Goal: Task Accomplishment & Management: Complete application form

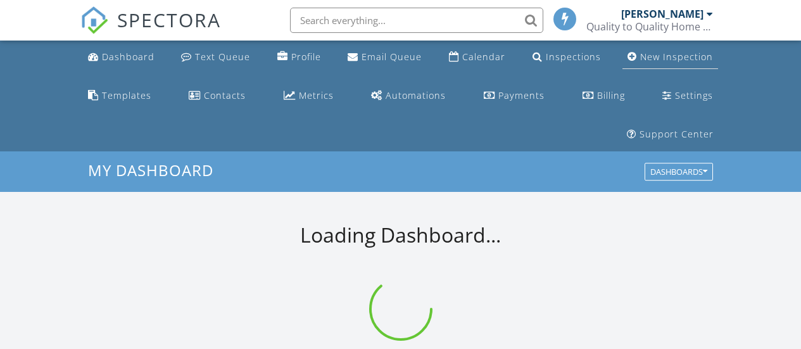
click at [656, 60] on div "New Inspection" at bounding box center [676, 57] width 73 height 12
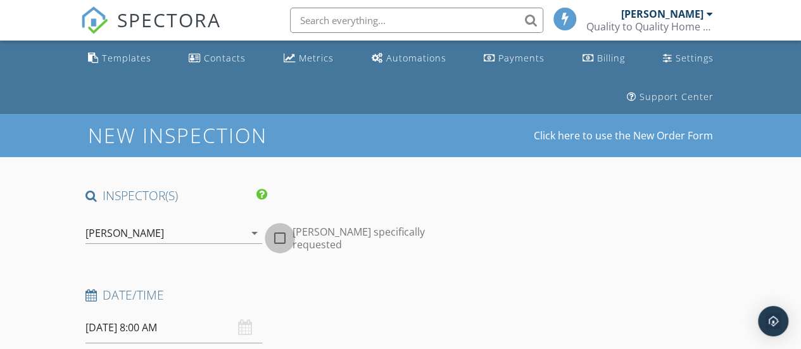
click at [284, 227] on div at bounding box center [280, 238] width 22 height 22
checkbox input "true"
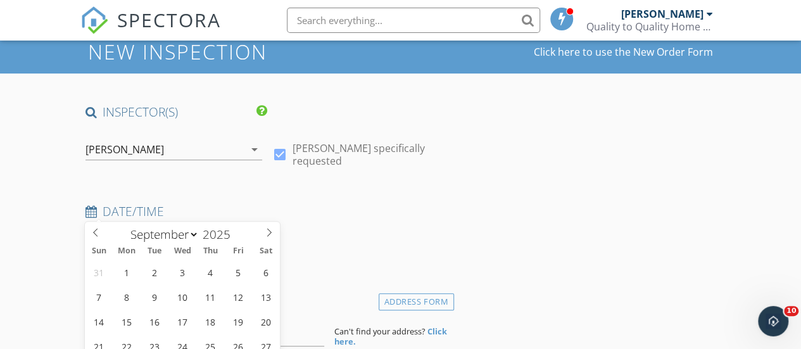
click at [115, 229] on input "09/29/2025 8:00 AM" at bounding box center [174, 244] width 177 height 31
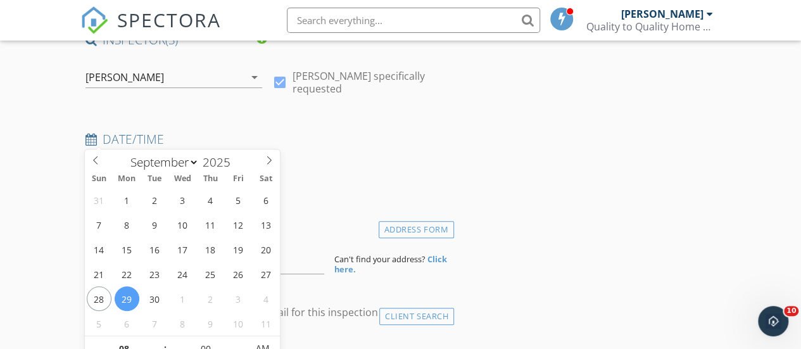
scroll to position [243, 0]
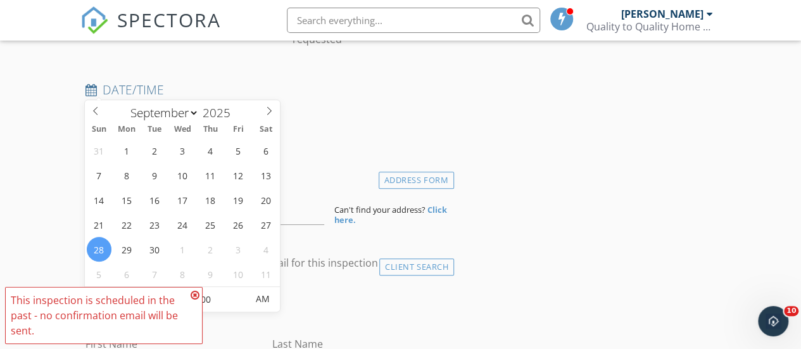
type input "09/28/2025 8:00 AM"
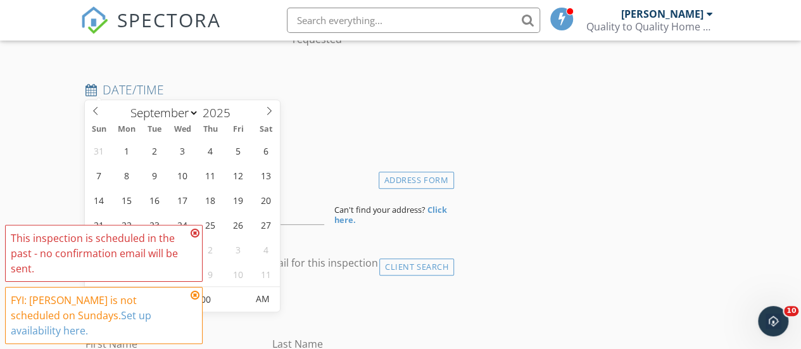
click at [197, 238] on icon at bounding box center [195, 233] width 9 height 10
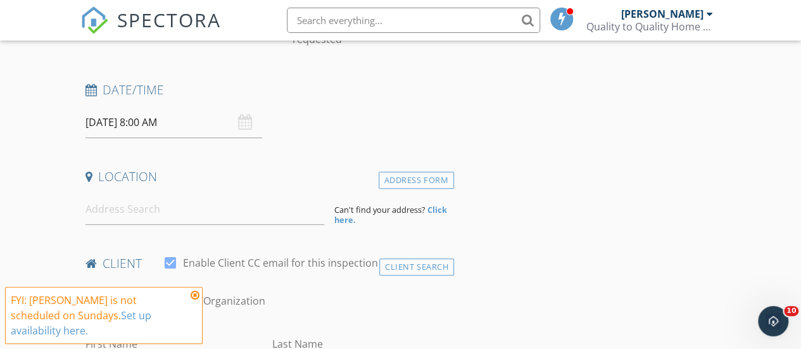
click at [194, 300] on icon at bounding box center [195, 295] width 9 height 10
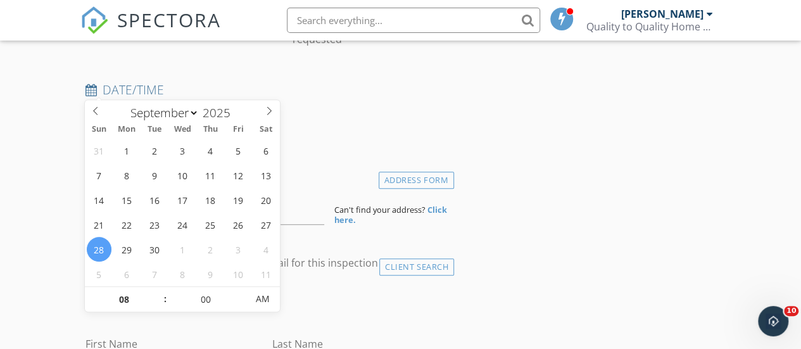
click at [175, 107] on input "09/28/2025 8:00 AM" at bounding box center [174, 122] width 177 height 31
select select "9"
type input "10/07/2025 8:00 AM"
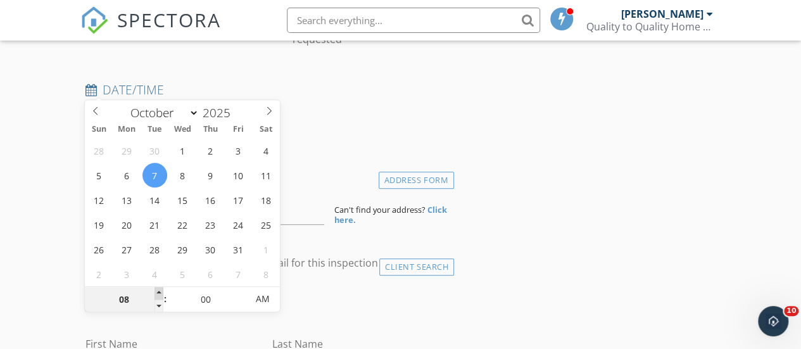
type input "09"
type input "10/07/2025 9:00 AM"
click at [162, 289] on span at bounding box center [159, 293] width 9 height 13
type input "10"
type input "10/07/2025 10:00 AM"
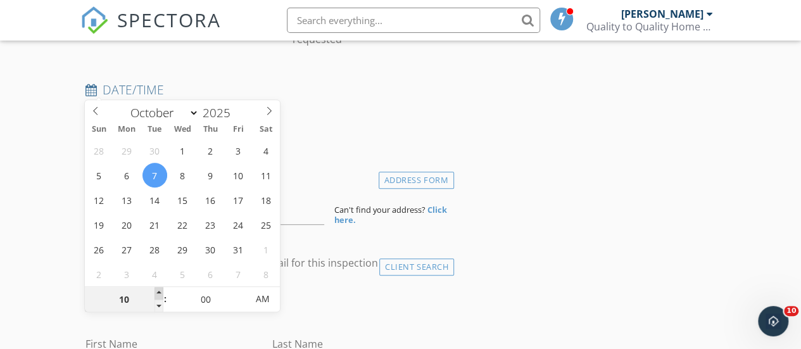
click at [162, 289] on span at bounding box center [159, 293] width 9 height 13
type input "11"
type input "10/07/2025 11:00 AM"
click at [162, 289] on span at bounding box center [159, 293] width 9 height 13
type input "12"
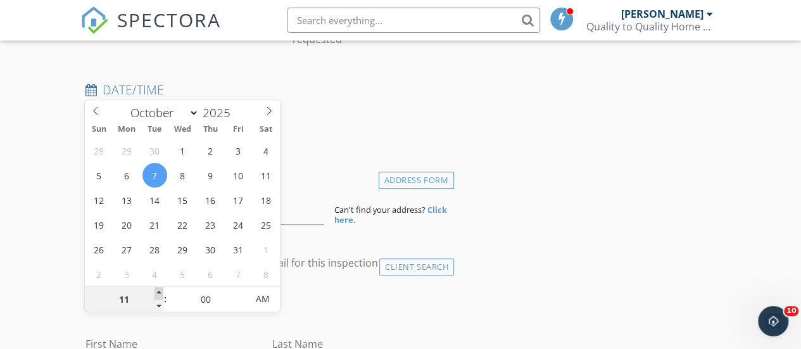
type input "10/07/2025 12:00 PM"
click at [162, 289] on span at bounding box center [159, 293] width 9 height 13
type input "01"
type input "10/07/2025 1:00 PM"
click at [162, 289] on span at bounding box center [159, 293] width 9 height 13
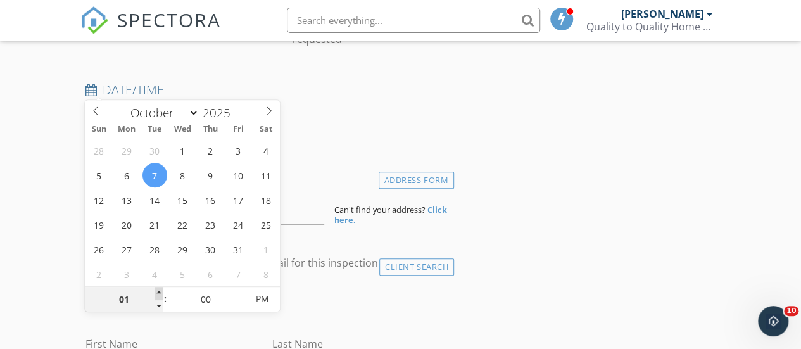
type input "02"
type input "10/07/2025 2:00 PM"
click at [162, 289] on span at bounding box center [159, 293] width 9 height 13
type input "03"
type input "10/07/2025 3:00 PM"
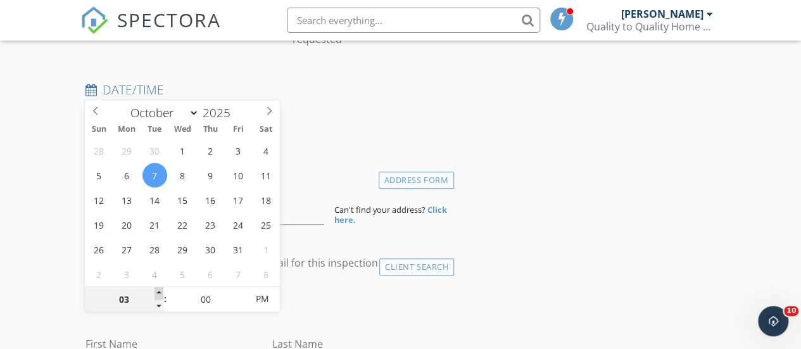
click at [162, 289] on span at bounding box center [159, 293] width 9 height 13
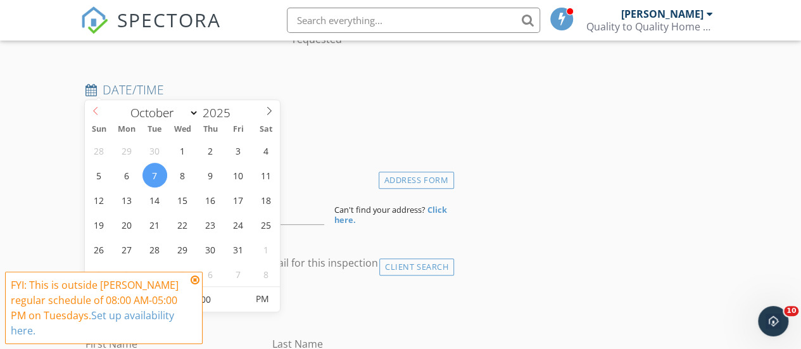
select select "8"
click at [96, 106] on icon at bounding box center [95, 110] width 9 height 9
type input "09/28/2025 3:00 PM"
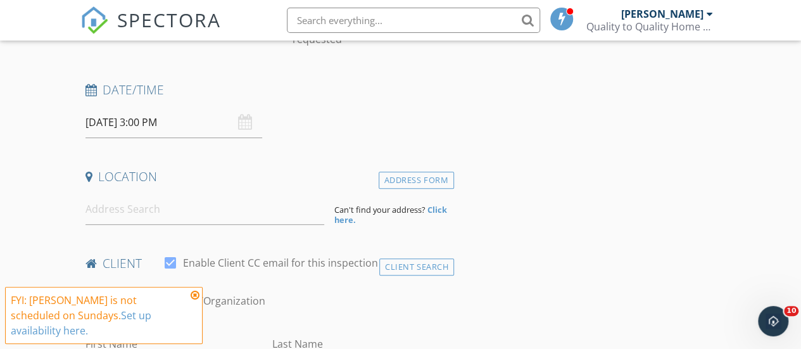
click at [200, 310] on div "FYI: Edward Santana is not scheduled on Sundays. Set up availability here." at bounding box center [104, 315] width 198 height 57
click at [196, 300] on icon at bounding box center [195, 295] width 9 height 10
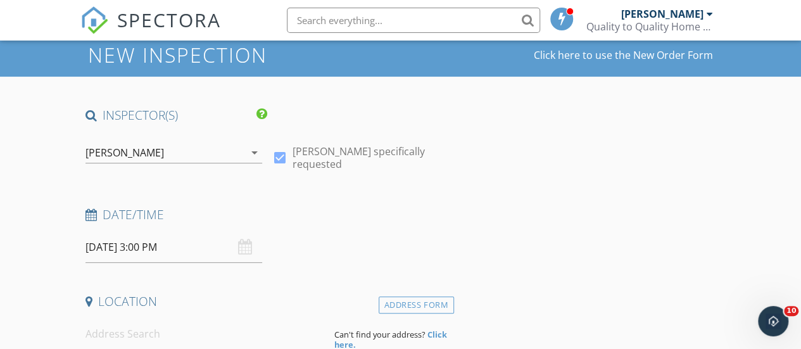
scroll to position [113, 0]
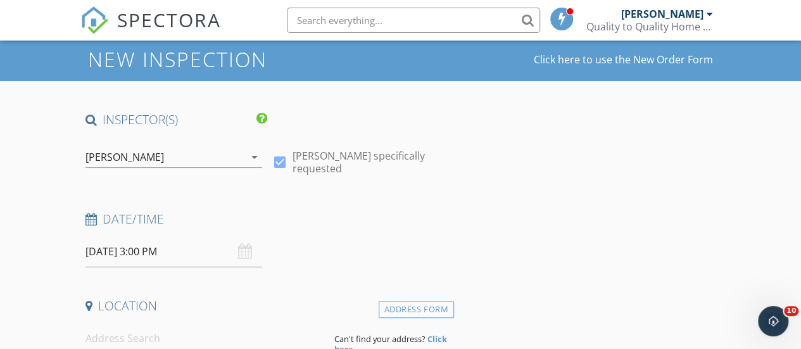
click at [106, 236] on input "09/28/2025 3:00 PM" at bounding box center [174, 251] width 177 height 31
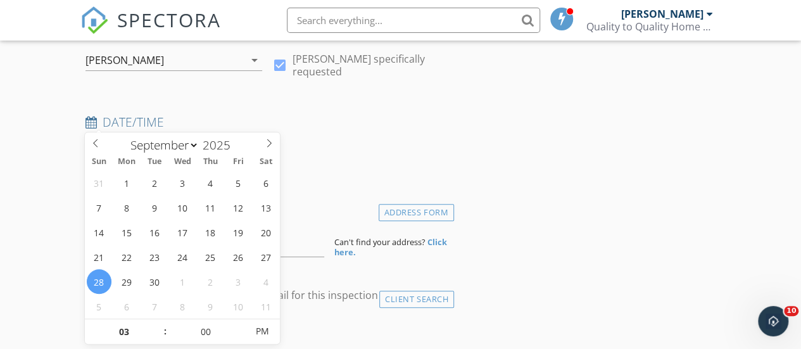
scroll to position [213, 0]
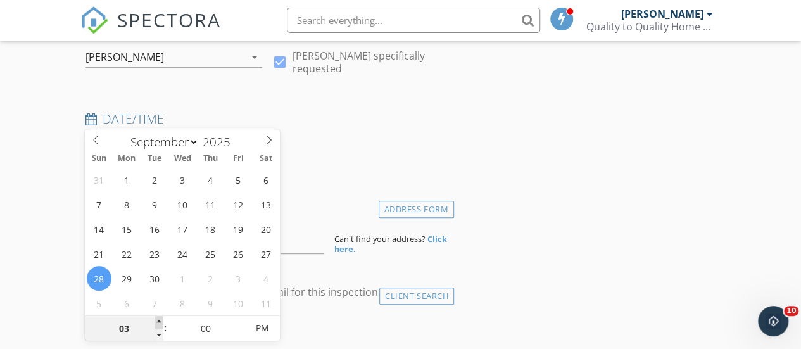
type input "04"
type input "09/28/2025 4:00 PM"
click at [158, 324] on span at bounding box center [159, 322] width 9 height 13
type input "05"
type input "09/28/2025 5:00 PM"
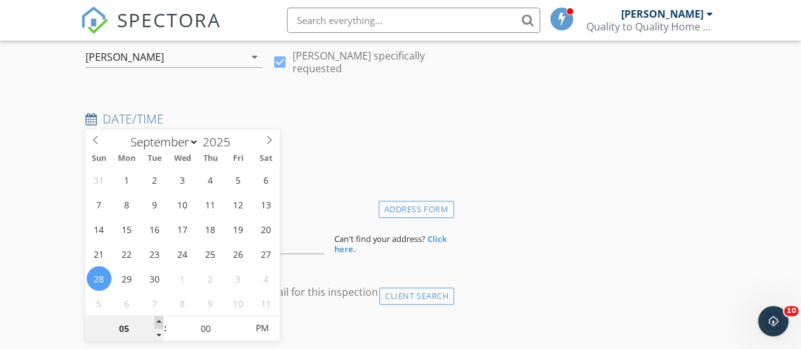
click at [158, 324] on span at bounding box center [159, 322] width 9 height 13
type input "06"
type input "09/28/2025 6:00 PM"
click at [158, 324] on span at bounding box center [159, 322] width 9 height 13
type input "07"
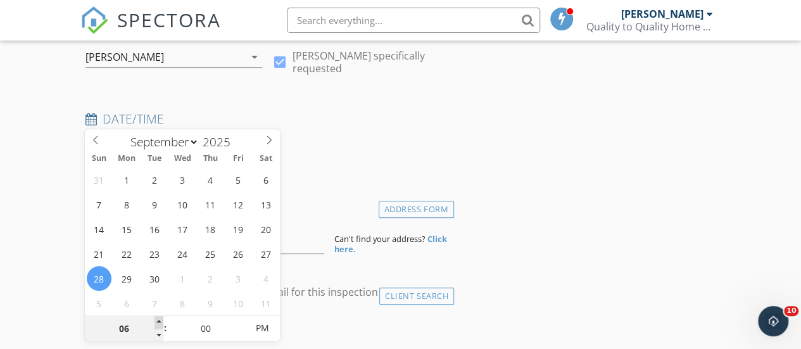
type input "09/28/2025 7:00 PM"
click at [158, 324] on span at bounding box center [159, 322] width 9 height 13
type input "08"
type input "09/28/2025 8:00 PM"
click at [158, 324] on span at bounding box center [159, 322] width 9 height 13
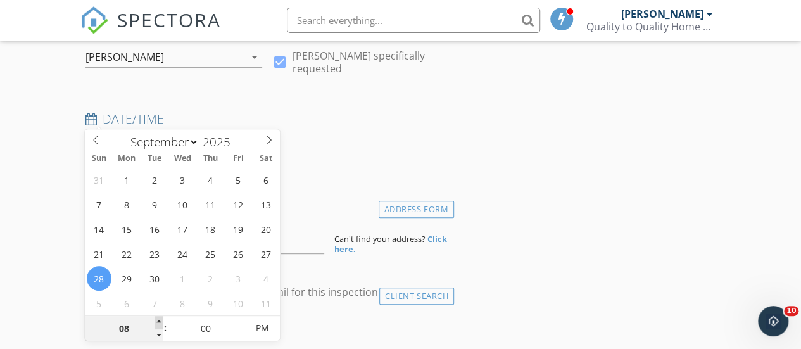
type input "09"
type input "09/28/2025 9:00 PM"
click at [158, 324] on span at bounding box center [159, 322] width 9 height 13
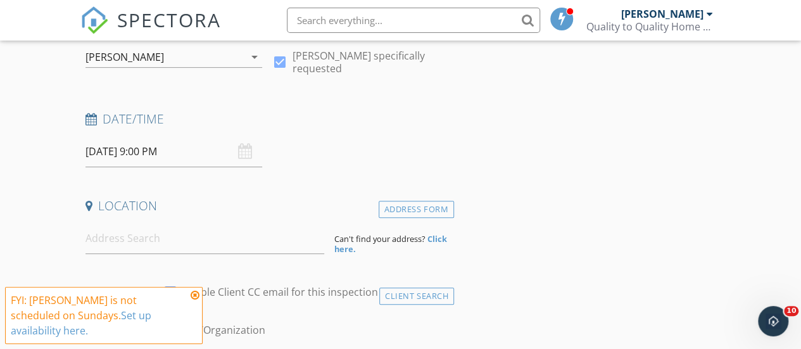
click at [196, 300] on icon at bounding box center [195, 295] width 9 height 10
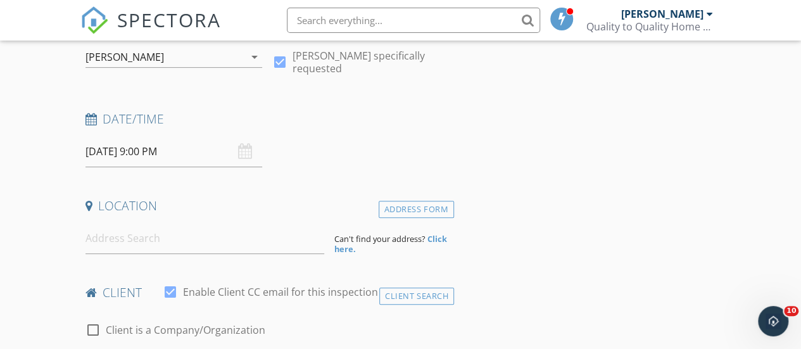
click at [172, 136] on input "09/28/2025 9:00 PM" at bounding box center [174, 151] width 177 height 31
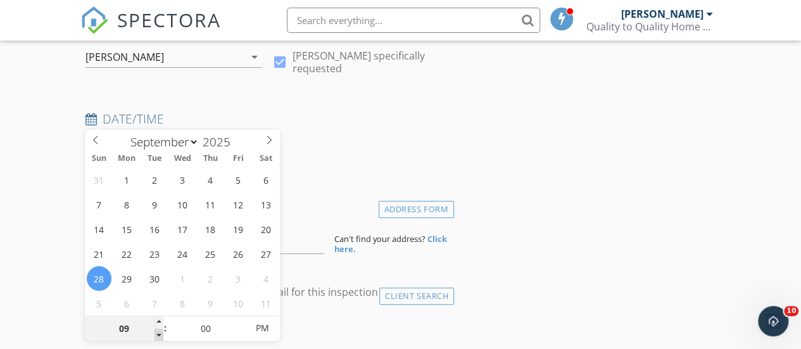
type input "08"
type input "09/28/2025 8:00 PM"
click at [161, 334] on span at bounding box center [159, 335] width 9 height 13
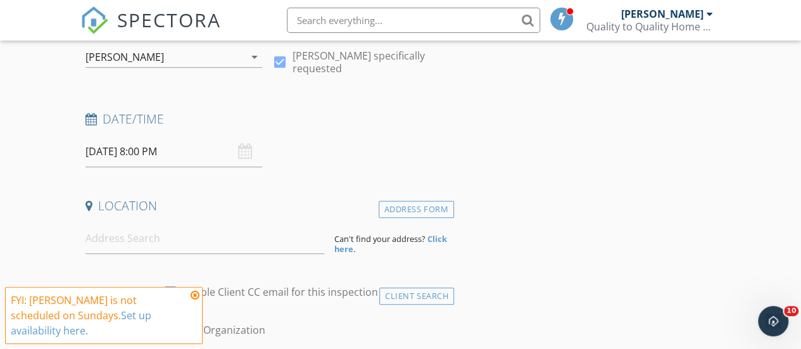
click at [151, 334] on link "Set up availability here." at bounding box center [81, 322] width 141 height 29
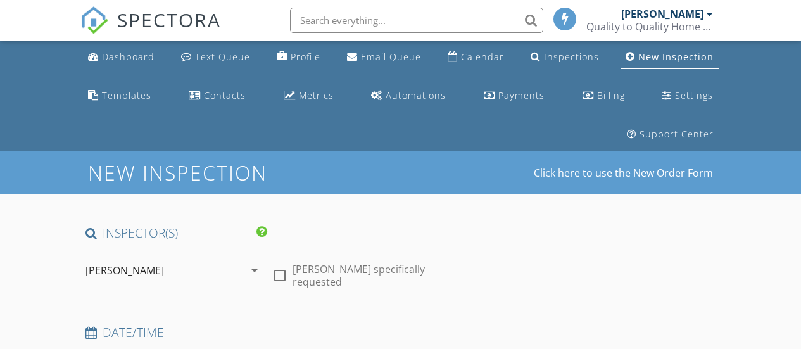
select select "8"
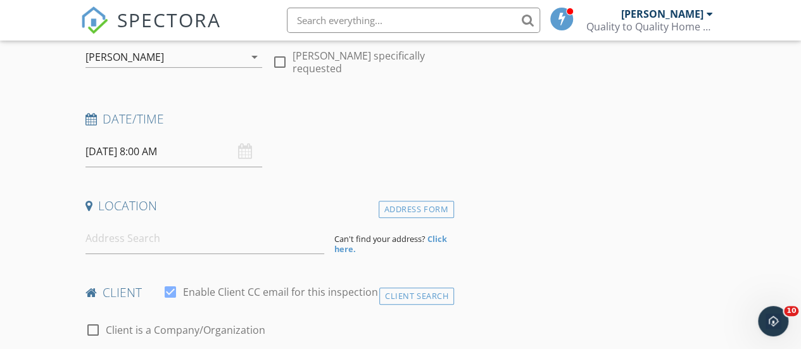
click at [174, 136] on input "09/29/2025 8:00 AM" at bounding box center [174, 151] width 177 height 31
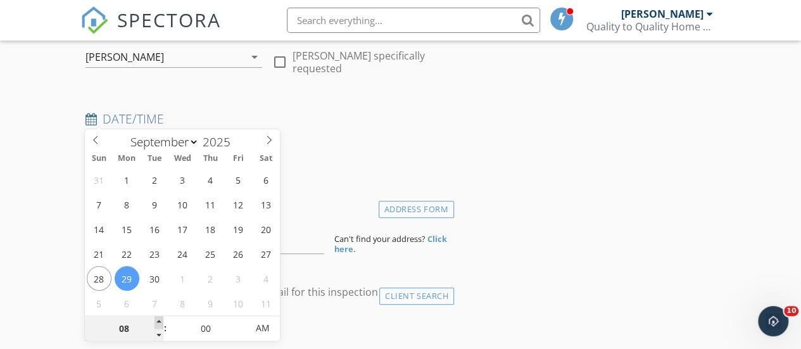
type input "09/29/2025 9:00 AM"
type input "09"
click at [158, 317] on span at bounding box center [159, 322] width 9 height 13
type input "09/29/2025 10:00 AM"
type input "10"
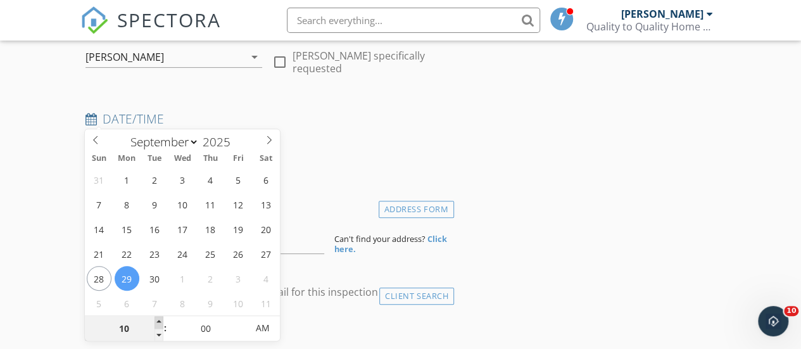
click at [158, 317] on span at bounding box center [159, 322] width 9 height 13
type input "09/29/2025 11:00 AM"
type input "11"
click at [158, 317] on span at bounding box center [159, 322] width 9 height 13
type input "09/29/2025 12:00 PM"
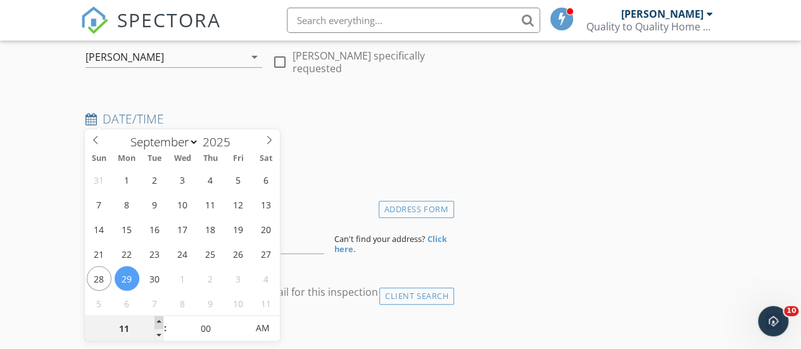
type input "12"
click at [158, 317] on span at bounding box center [159, 322] width 9 height 13
type input "09/29/2025 1:00 PM"
type input "01"
click at [158, 317] on span at bounding box center [159, 322] width 9 height 13
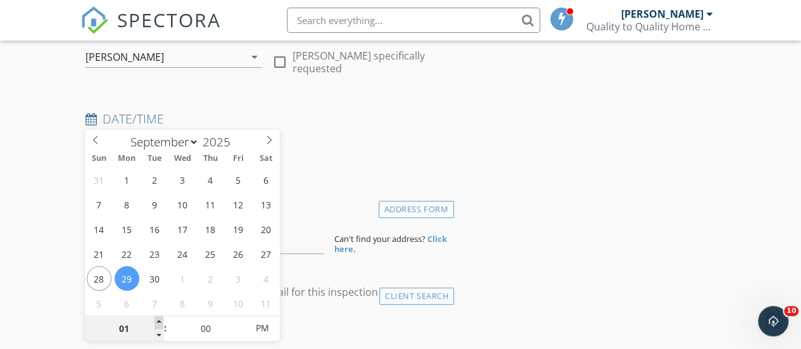
type input "09/29/2025 2:00 PM"
type input "02"
click at [158, 317] on span at bounding box center [159, 322] width 9 height 13
type input "09/29/2025 3:00 PM"
type input "03"
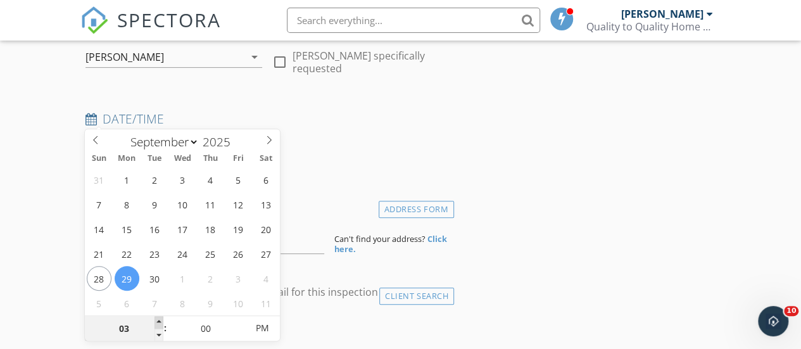
click at [158, 317] on span at bounding box center [159, 322] width 9 height 13
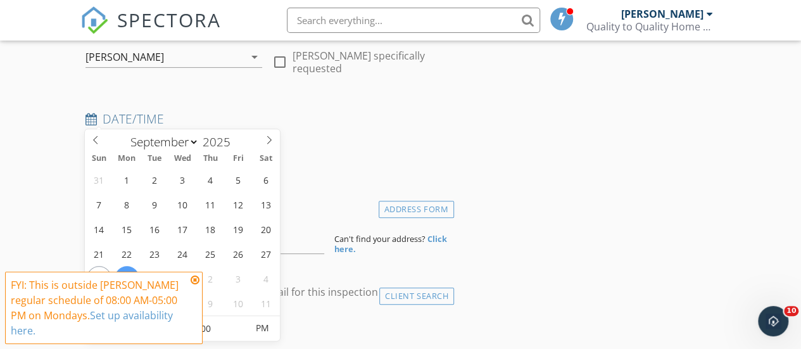
click at [194, 277] on icon at bounding box center [195, 280] width 9 height 10
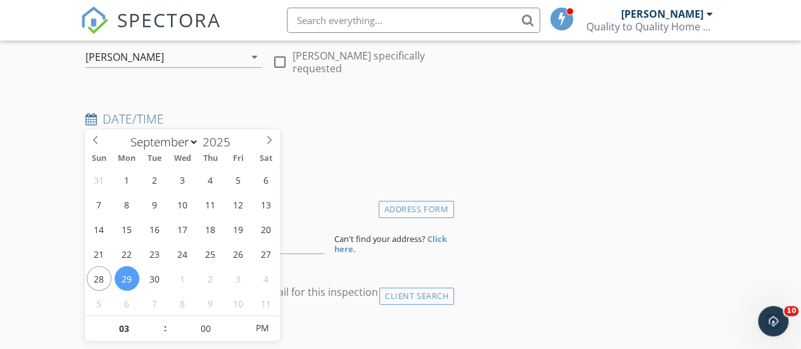
click at [105, 136] on input "09/29/2025 3:00 PM" at bounding box center [174, 151] width 177 height 31
type input "09/28/2025 3:00 PM"
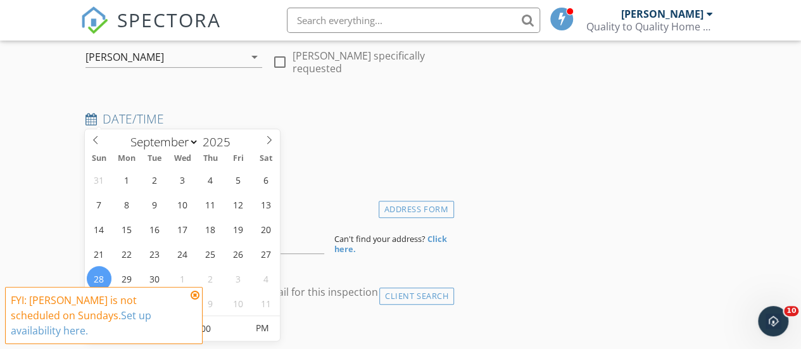
click at [194, 300] on icon at bounding box center [195, 295] width 9 height 10
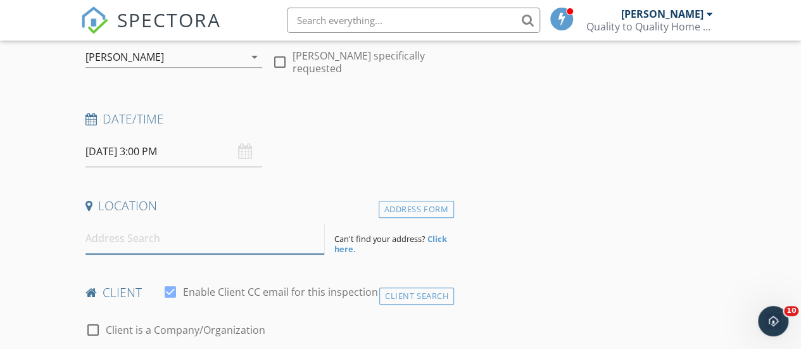
click at [155, 223] on input at bounding box center [205, 238] width 239 height 31
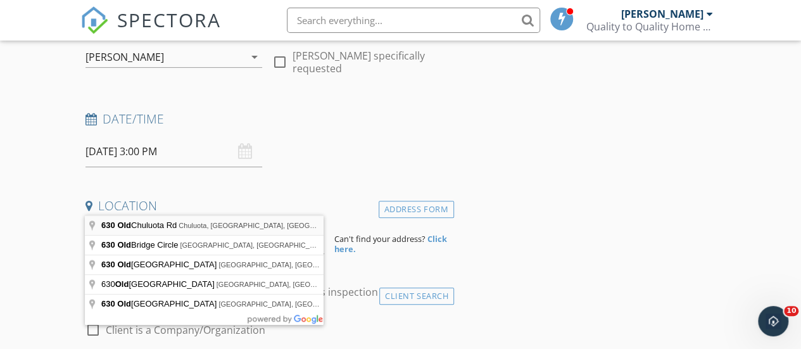
type input "630 Old Chuluota Rd, Chuluota, FL, USA"
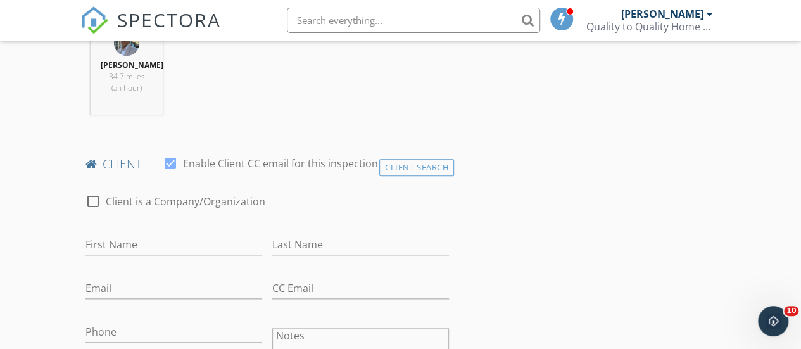
scroll to position [665, 0]
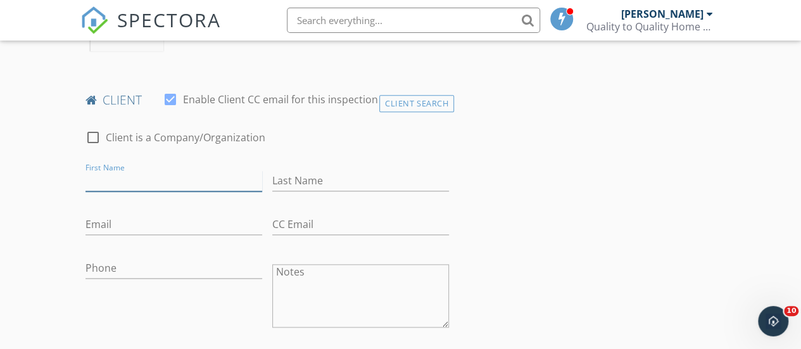
click at [127, 170] on input "First Name" at bounding box center [174, 180] width 177 height 21
type input "[PERSON_NAME]"
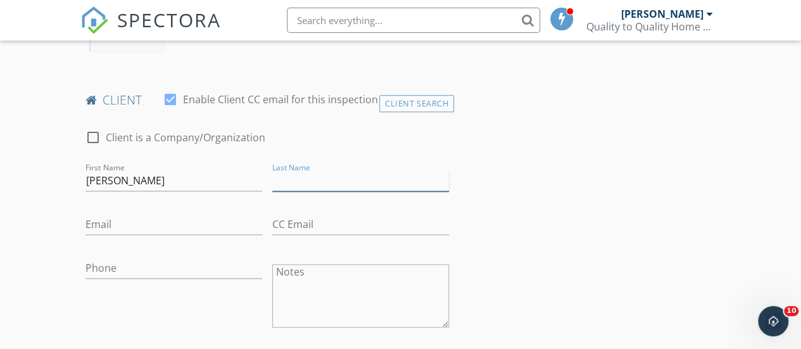
click at [282, 170] on input "Last Name" at bounding box center [360, 180] width 177 height 21
type input "[PERSON_NAME]"
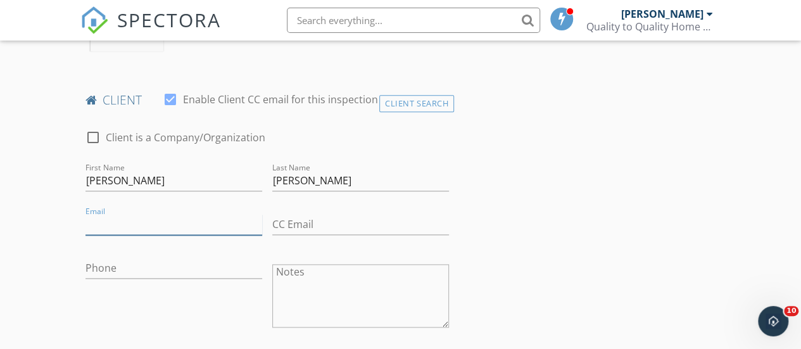
click at [158, 214] on input "Email" at bounding box center [174, 224] width 177 height 21
type input "Carolschwartz@hotmail.com"
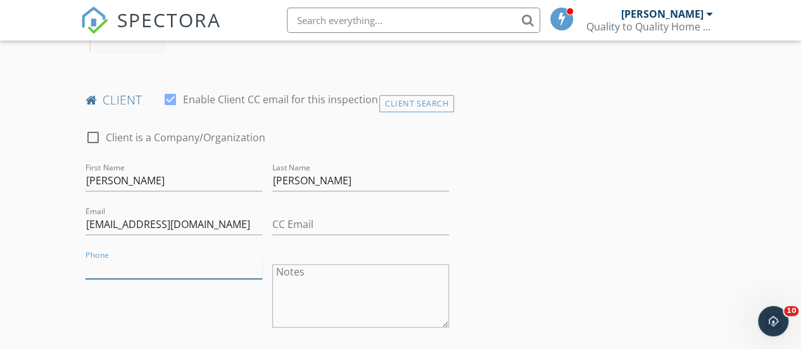
click at [134, 258] on input "Phone" at bounding box center [174, 268] width 177 height 21
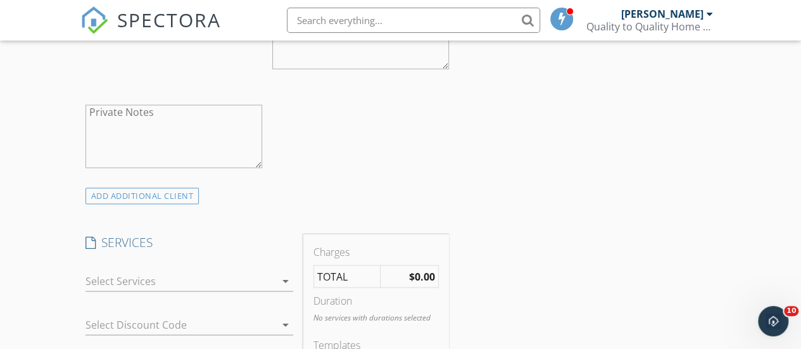
scroll to position [924, 0]
type input "[PHONE_NUMBER]"
click at [286, 272] on icon "arrow_drop_down" at bounding box center [285, 279] width 15 height 15
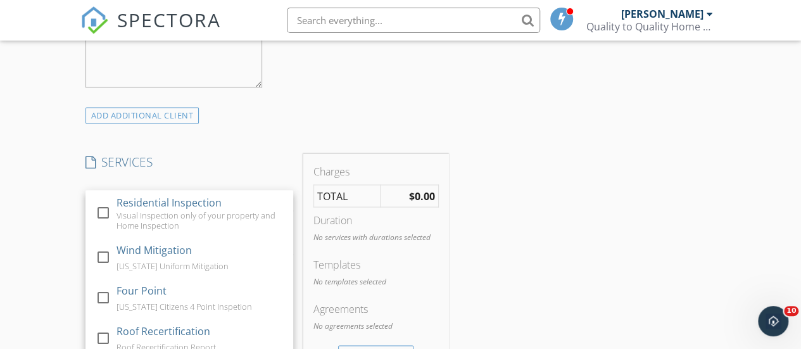
scroll to position [98, 0]
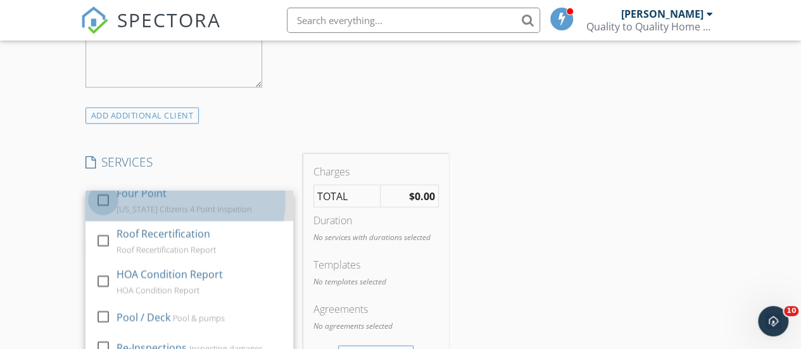
click at [100, 189] on div at bounding box center [103, 200] width 22 height 22
checkbox input "false"
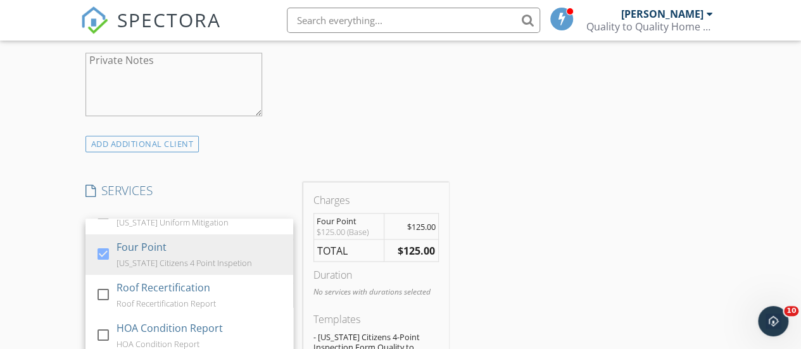
scroll to position [47, 0]
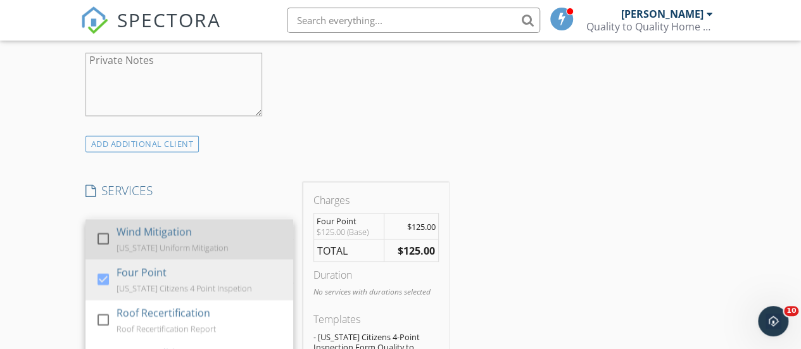
click at [106, 227] on div at bounding box center [103, 238] width 22 height 22
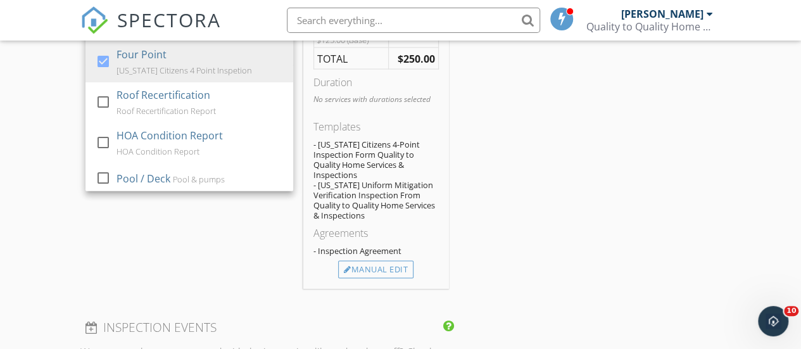
scroll to position [1193, 0]
drag, startPoint x: 561, startPoint y: 174, endPoint x: 404, endPoint y: 236, distance: 168.9
click at [404, 261] on div "Manual Edit" at bounding box center [375, 270] width 75 height 18
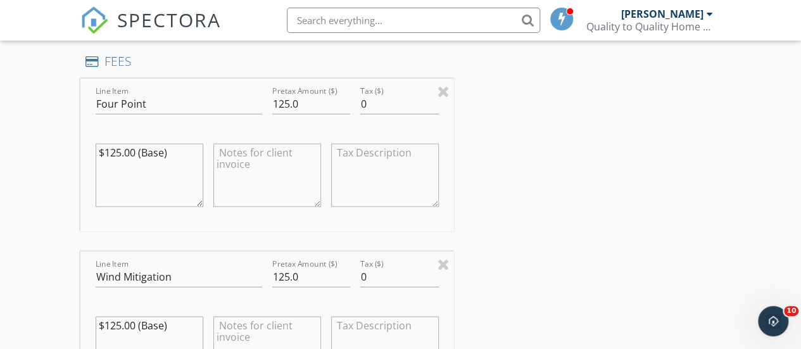
scroll to position [1304, 0]
click at [290, 267] on input "125.0" at bounding box center [311, 277] width 79 height 21
type input "0"
type input "87.5"
click at [289, 94] on input "125.0" at bounding box center [311, 104] width 79 height 21
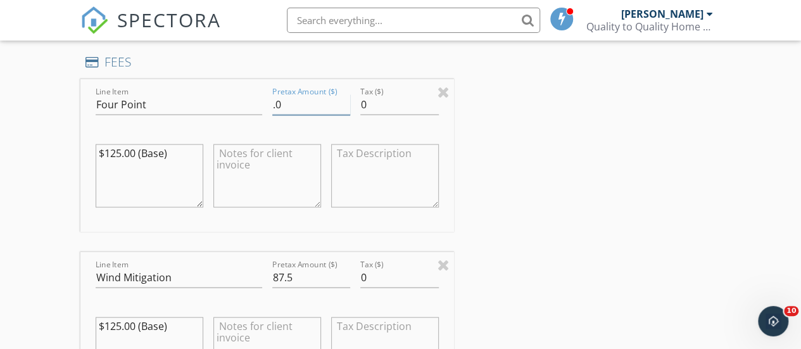
type input "0"
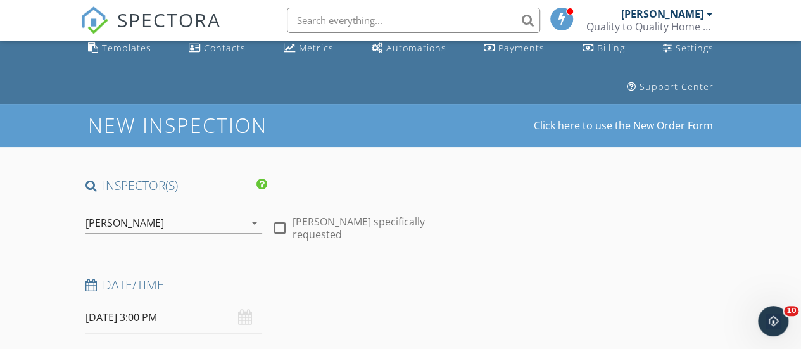
scroll to position [46, 0]
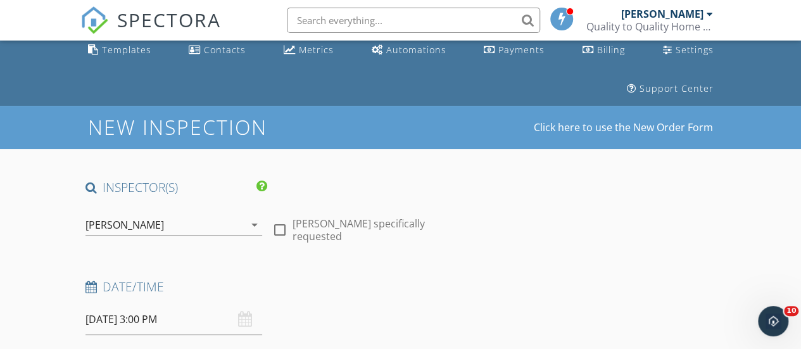
type input "87.50"
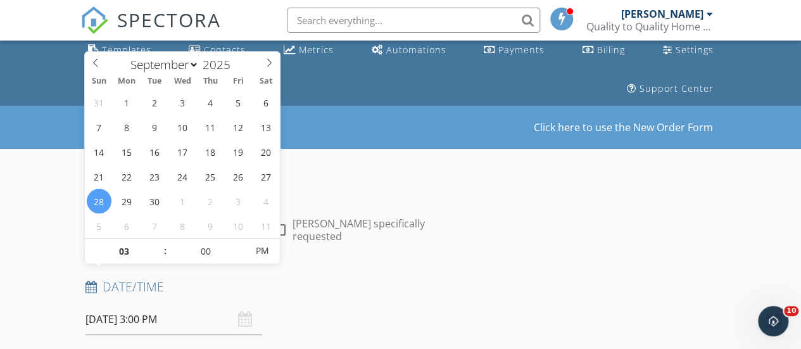
click at [167, 304] on input "09/28/2025 3:00 PM" at bounding box center [174, 319] width 177 height 31
type input "09/28/2025 3:05 PM"
type input "05"
click at [238, 245] on span at bounding box center [240, 245] width 9 height 13
type input "09/28/2025 3:10 PM"
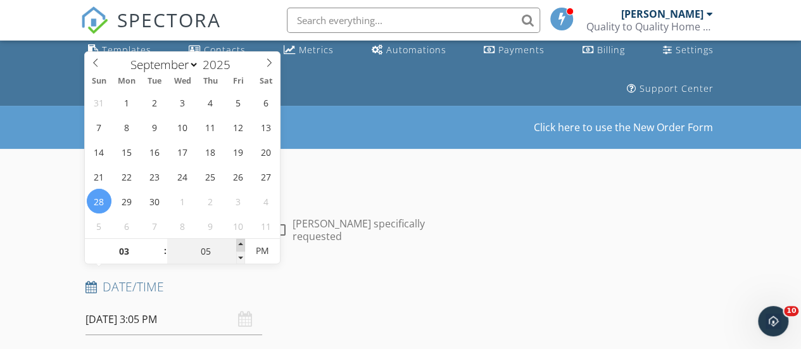
type input "10"
click at [238, 245] on span at bounding box center [240, 245] width 9 height 13
type input "09/28/2025 3:15 PM"
type input "15"
click at [238, 245] on span at bounding box center [240, 245] width 9 height 13
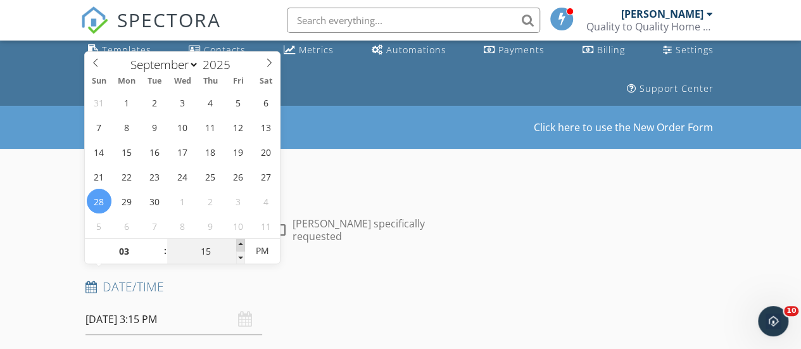
type input "09/28/2025 3:20 PM"
type input "20"
click at [238, 245] on span at bounding box center [240, 245] width 9 height 13
type input "09/28/2025 3:25 PM"
type input "25"
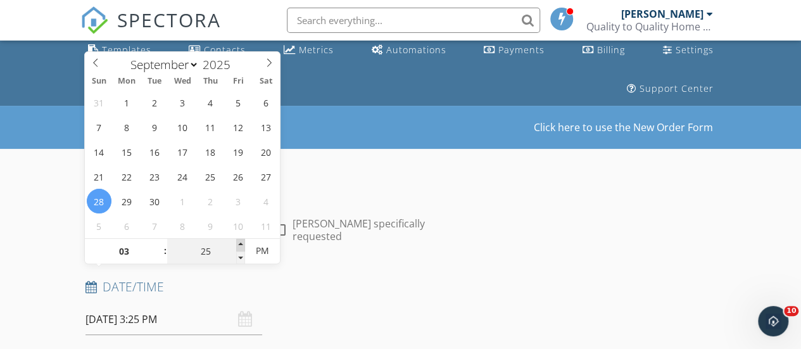
click at [238, 245] on span at bounding box center [240, 245] width 9 height 13
type input "[DATE] 3:30 PM"
type input "30"
click at [238, 245] on span at bounding box center [240, 245] width 9 height 13
type input "09/28/2025 3:35 PM"
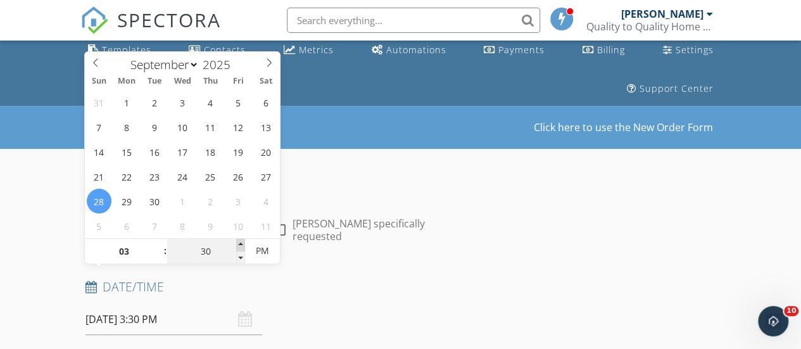
type input "35"
click at [238, 245] on span at bounding box center [240, 245] width 9 height 13
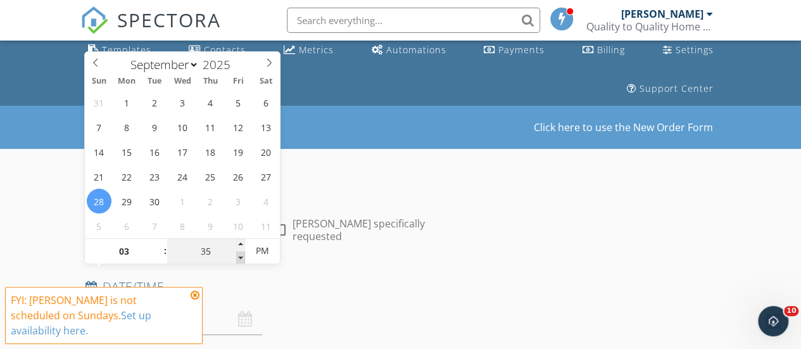
type input "[DATE] 3:30 PM"
type input "30"
click at [241, 253] on span at bounding box center [240, 257] width 9 height 13
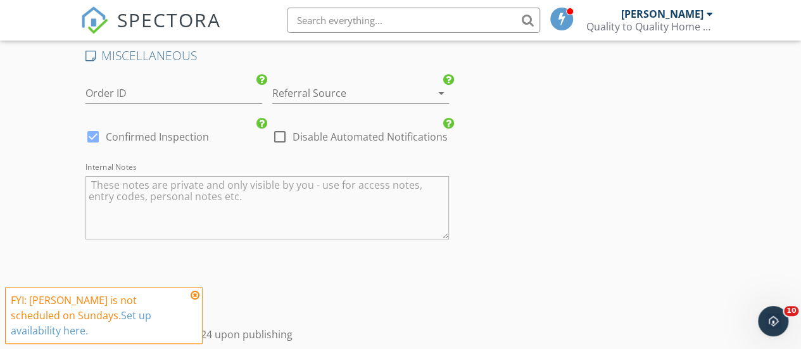
scroll to position [2462, 0]
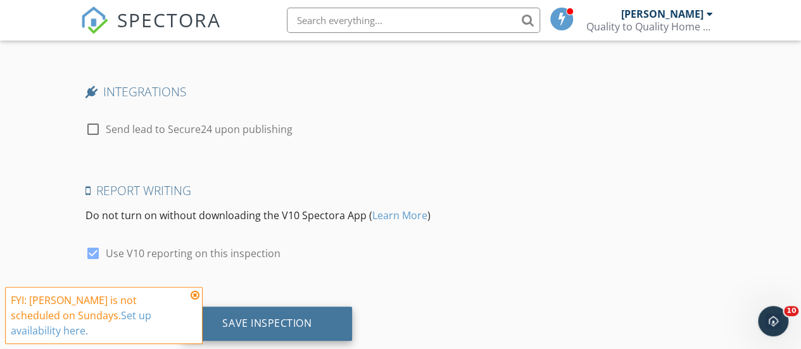
click at [340, 307] on div "Save Inspection" at bounding box center [267, 324] width 170 height 34
